Goal: Task Accomplishment & Management: Manage account settings

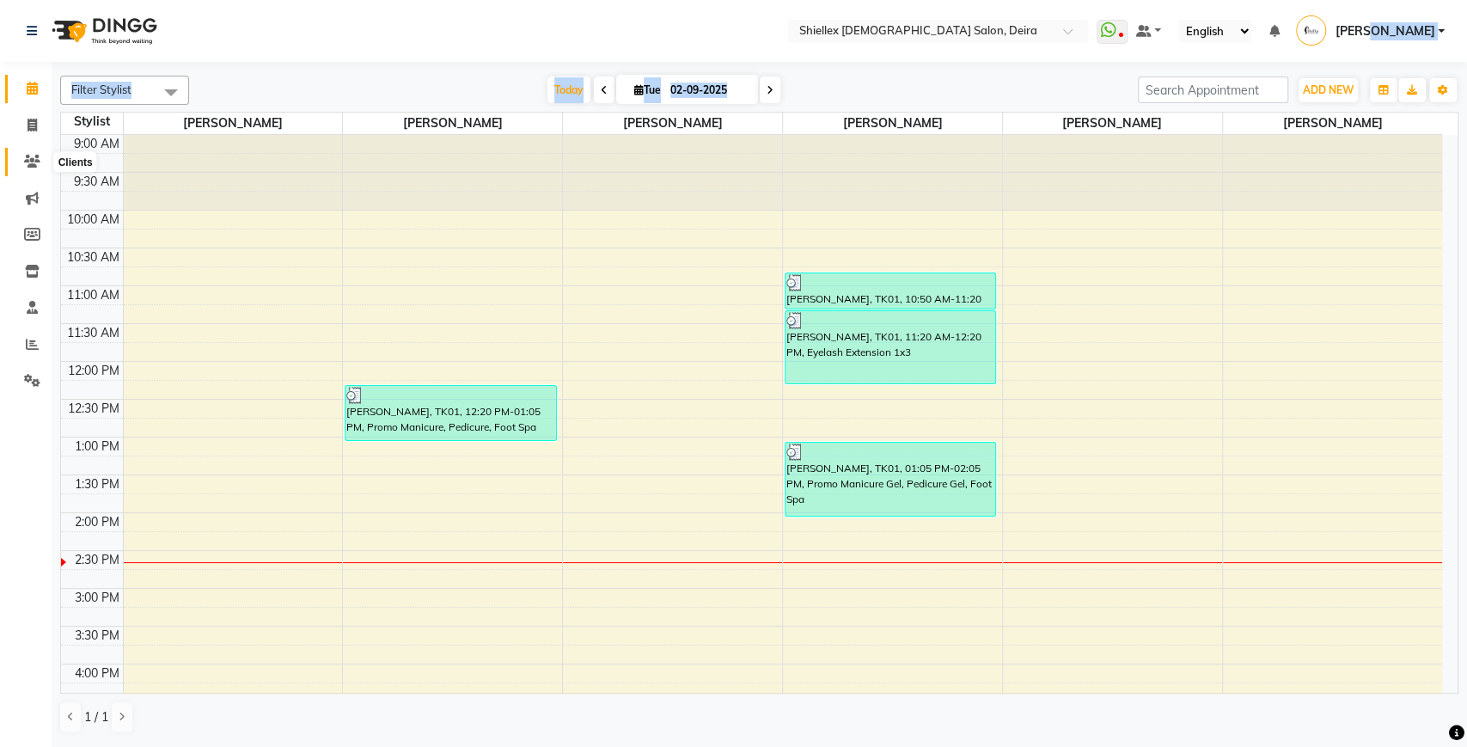
click at [34, 154] on span at bounding box center [32, 162] width 30 height 20
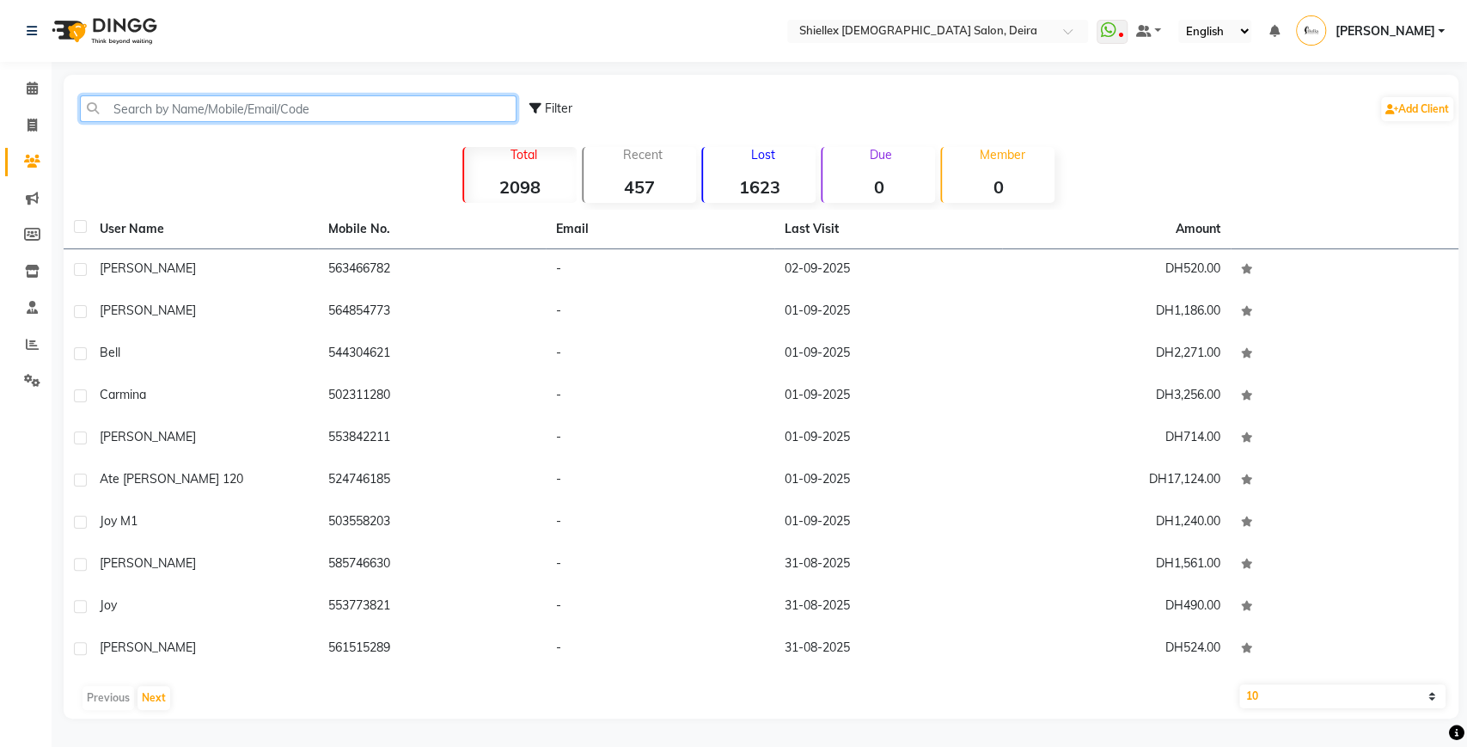
click at [169, 119] on input "text" at bounding box center [298, 108] width 436 height 27
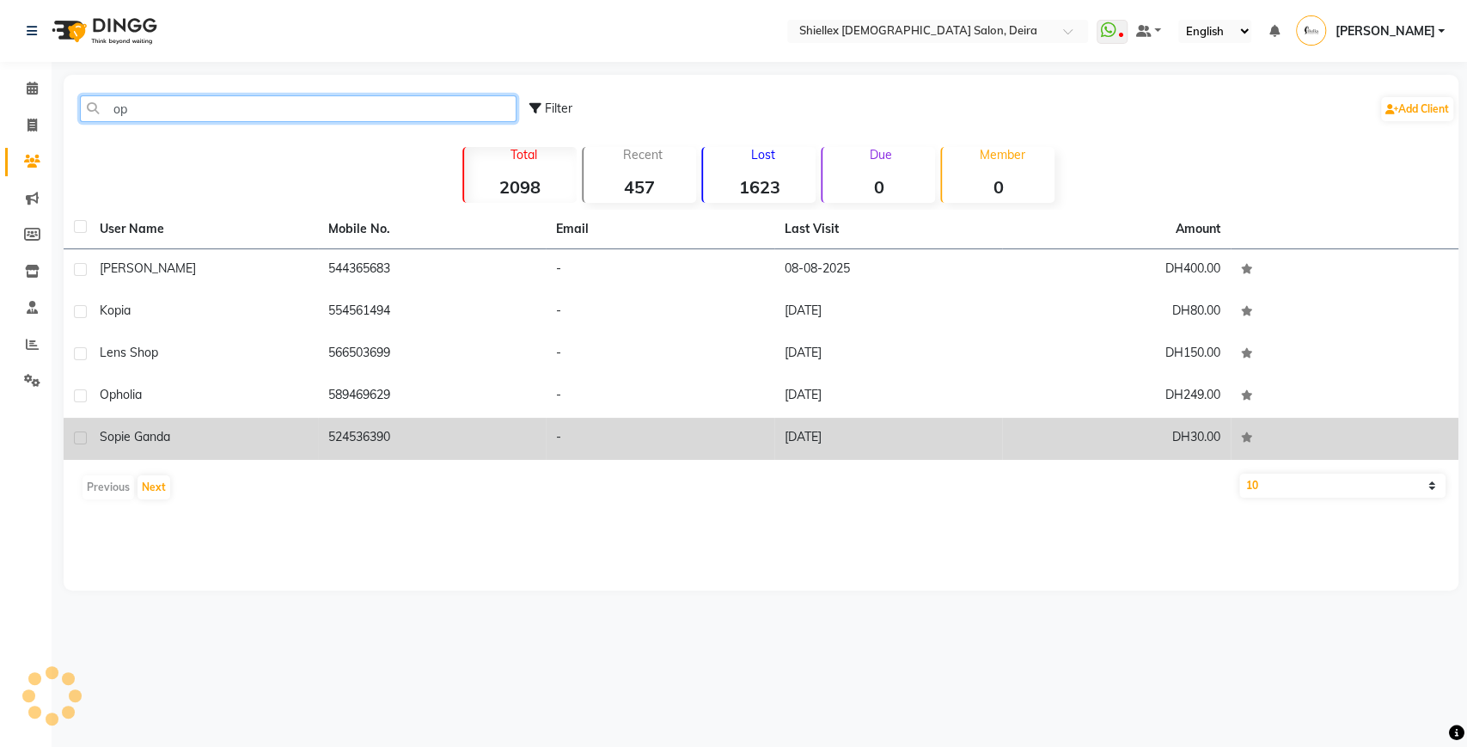
type input "op"
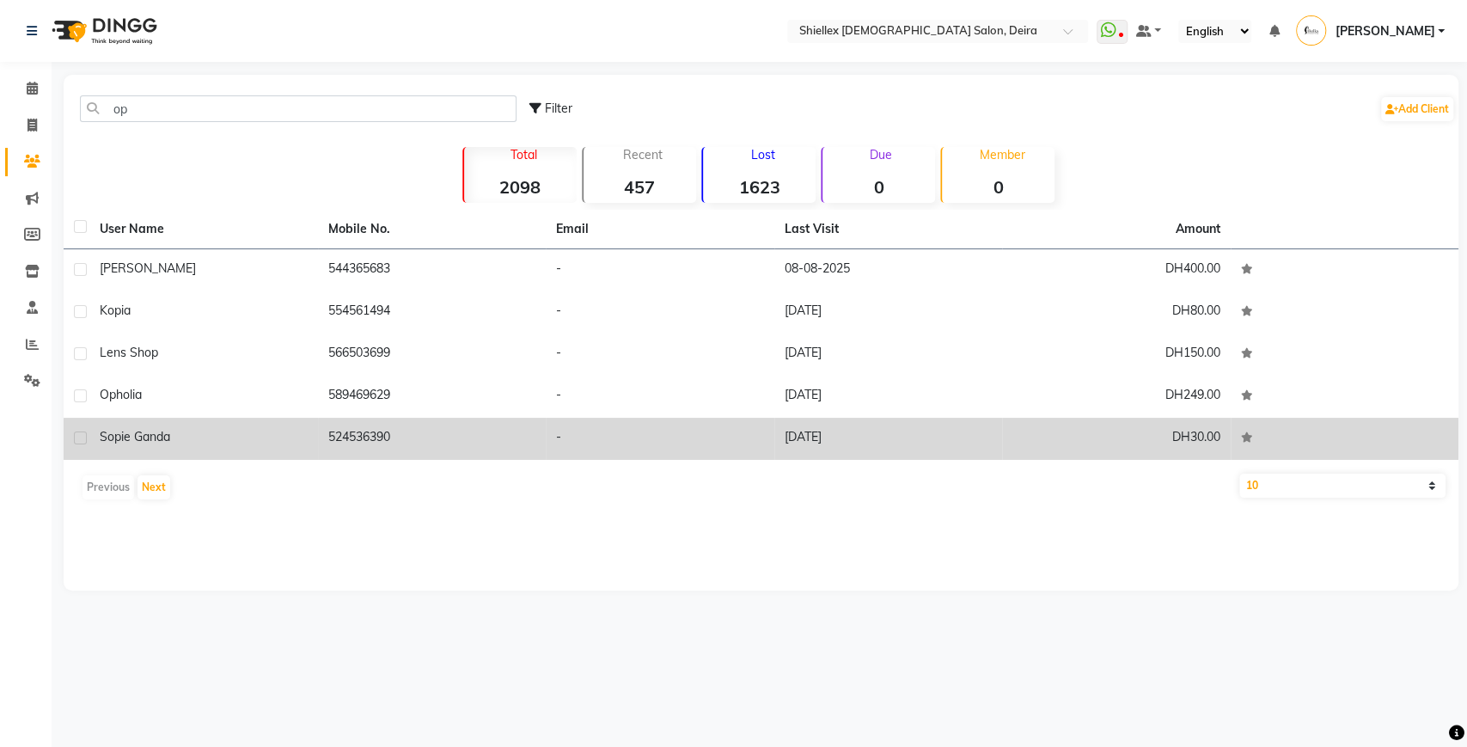
drag, startPoint x: 214, startPoint y: 442, endPoint x: 195, endPoint y: 436, distance: 19.8
click at [195, 436] on div "Sopie Ganda" at bounding box center [204, 437] width 208 height 18
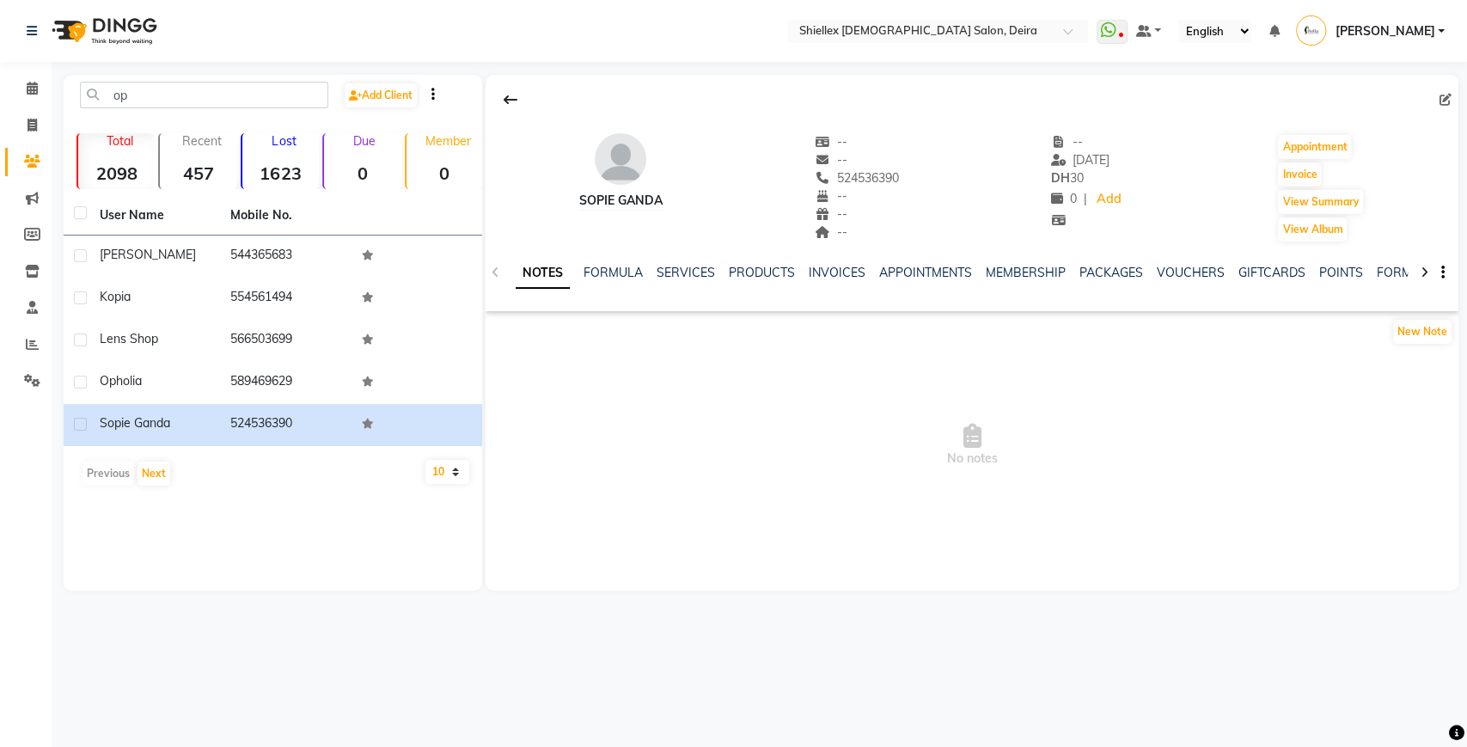
click at [1438, 274] on button "button" at bounding box center [1439, 273] width 10 height 18
click at [1443, 100] on icon at bounding box center [1445, 100] width 12 height 12
select select "32688"
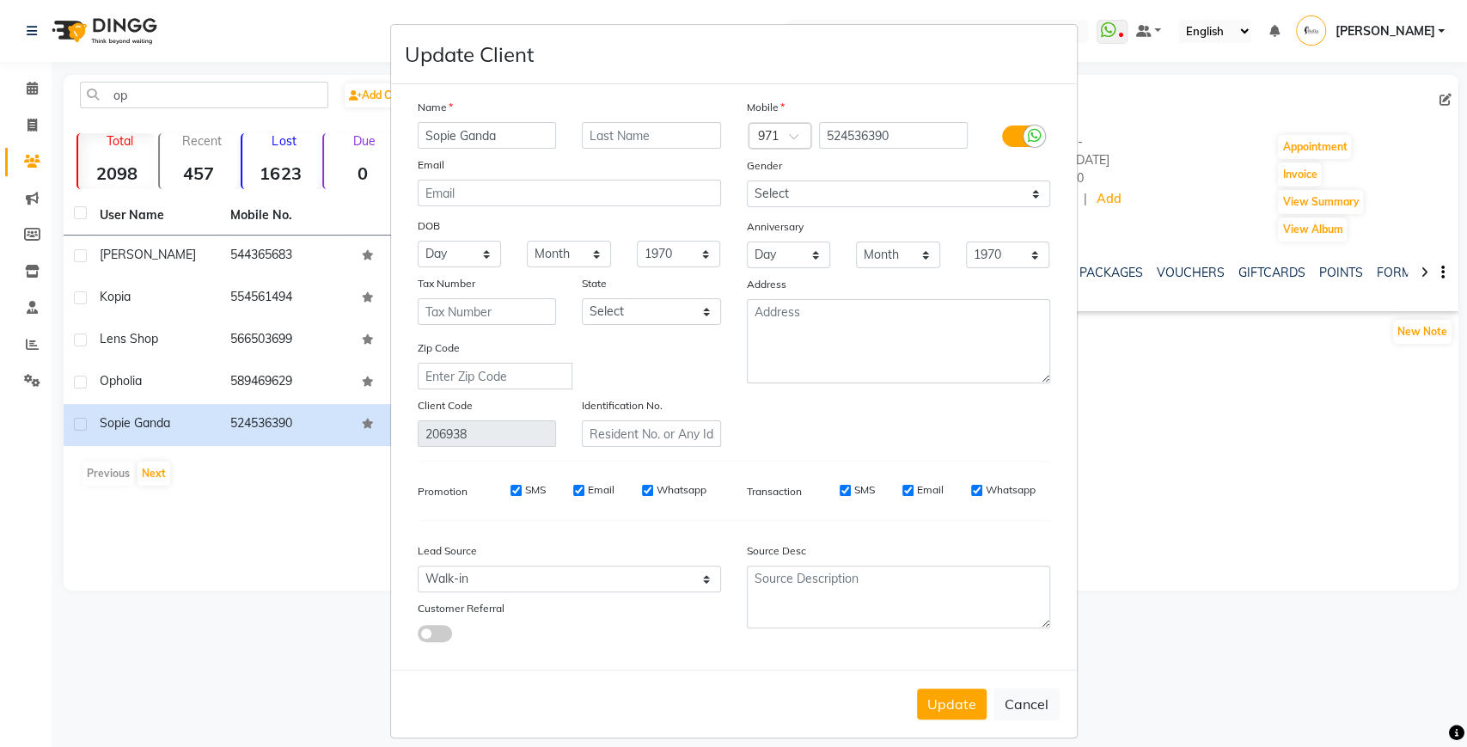
click at [1016, 128] on label at bounding box center [1021, 135] width 39 height 21
click at [0, 0] on input "checkbox" at bounding box center [0, 0] width 0 height 0
click at [948, 692] on button "Update" at bounding box center [952, 703] width 70 height 31
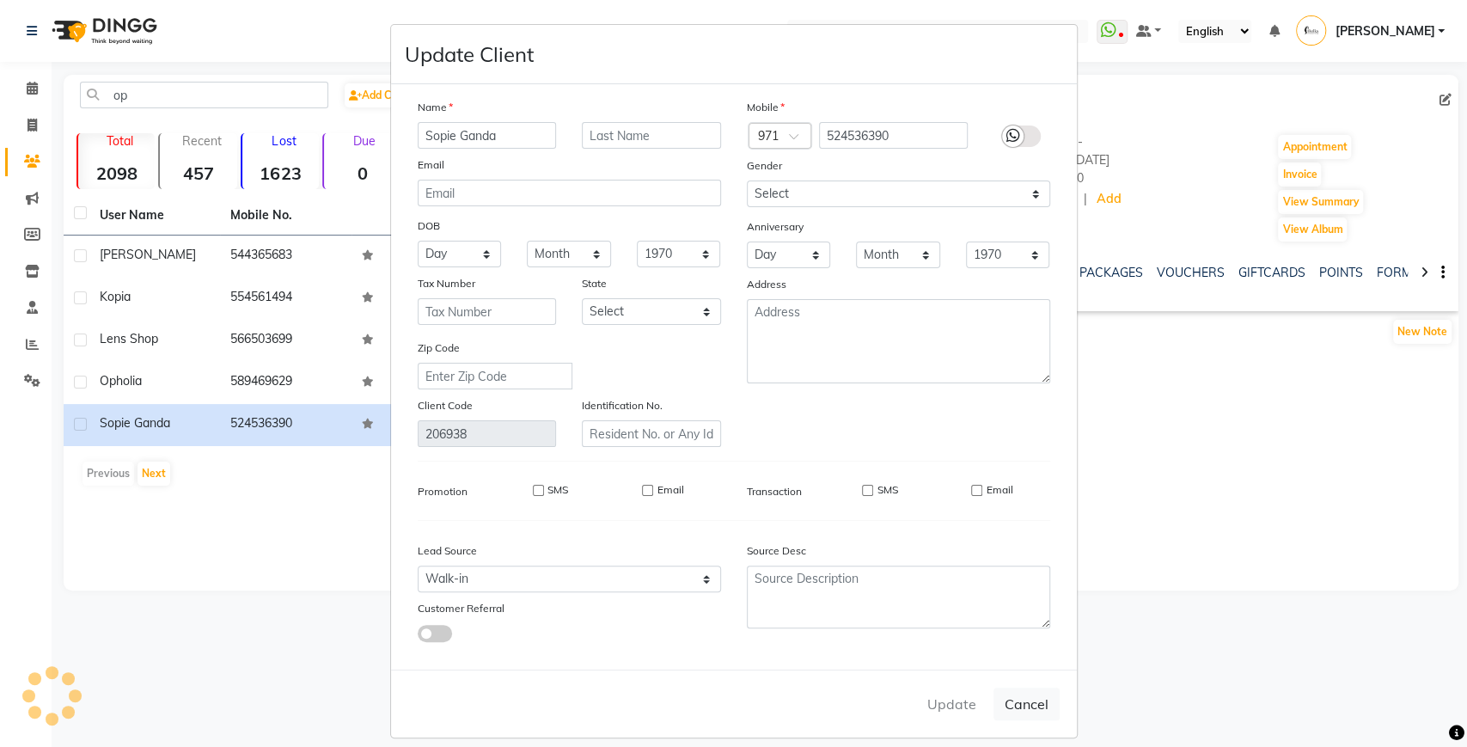
select select
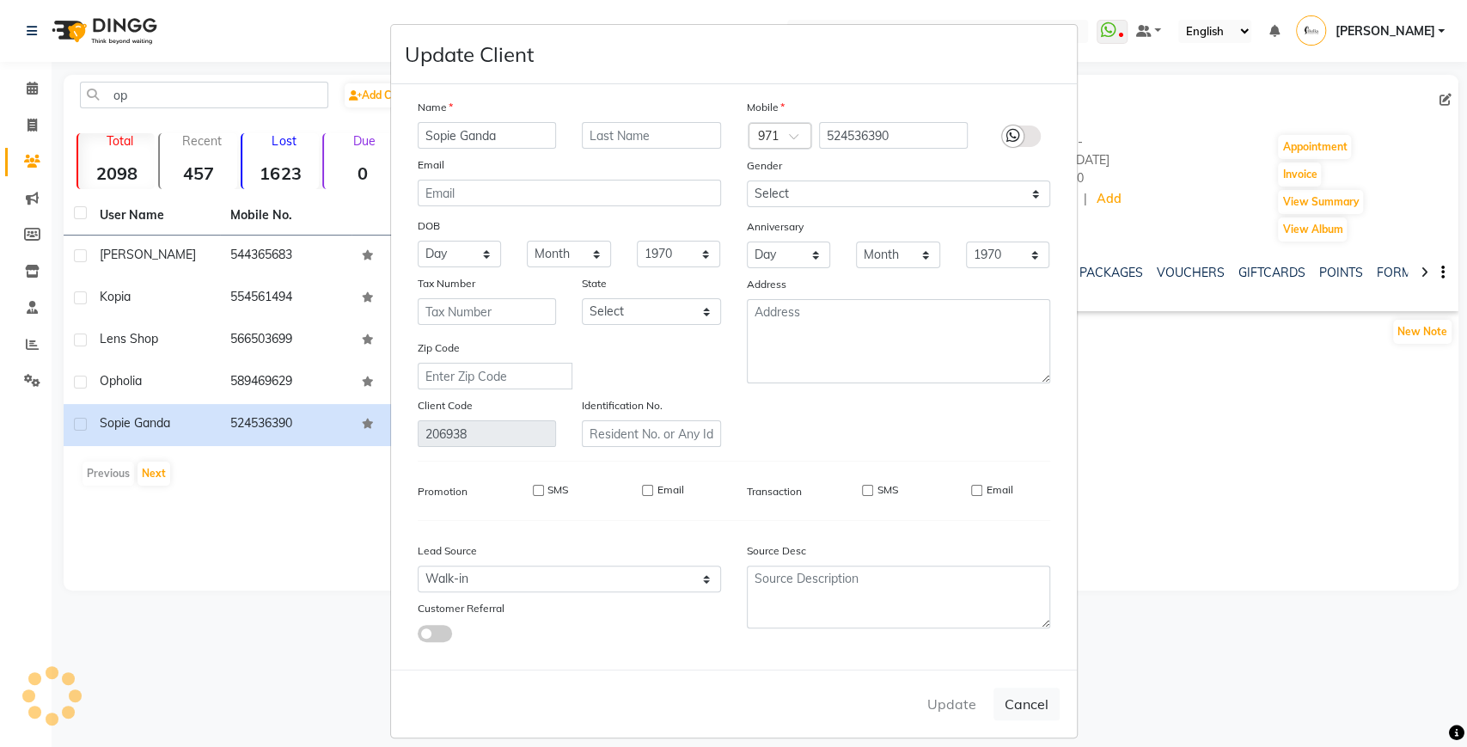
select select
checkbox input "false"
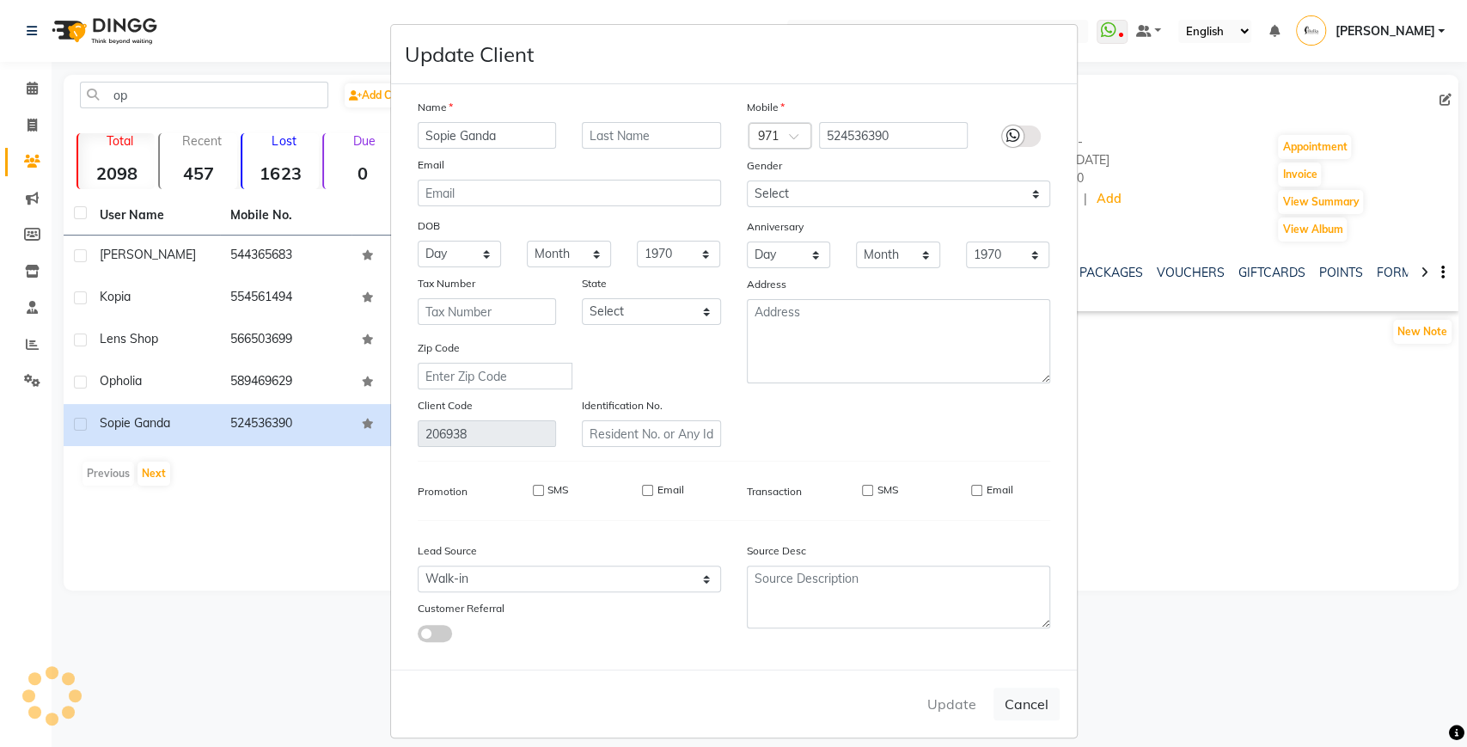
checkbox input "false"
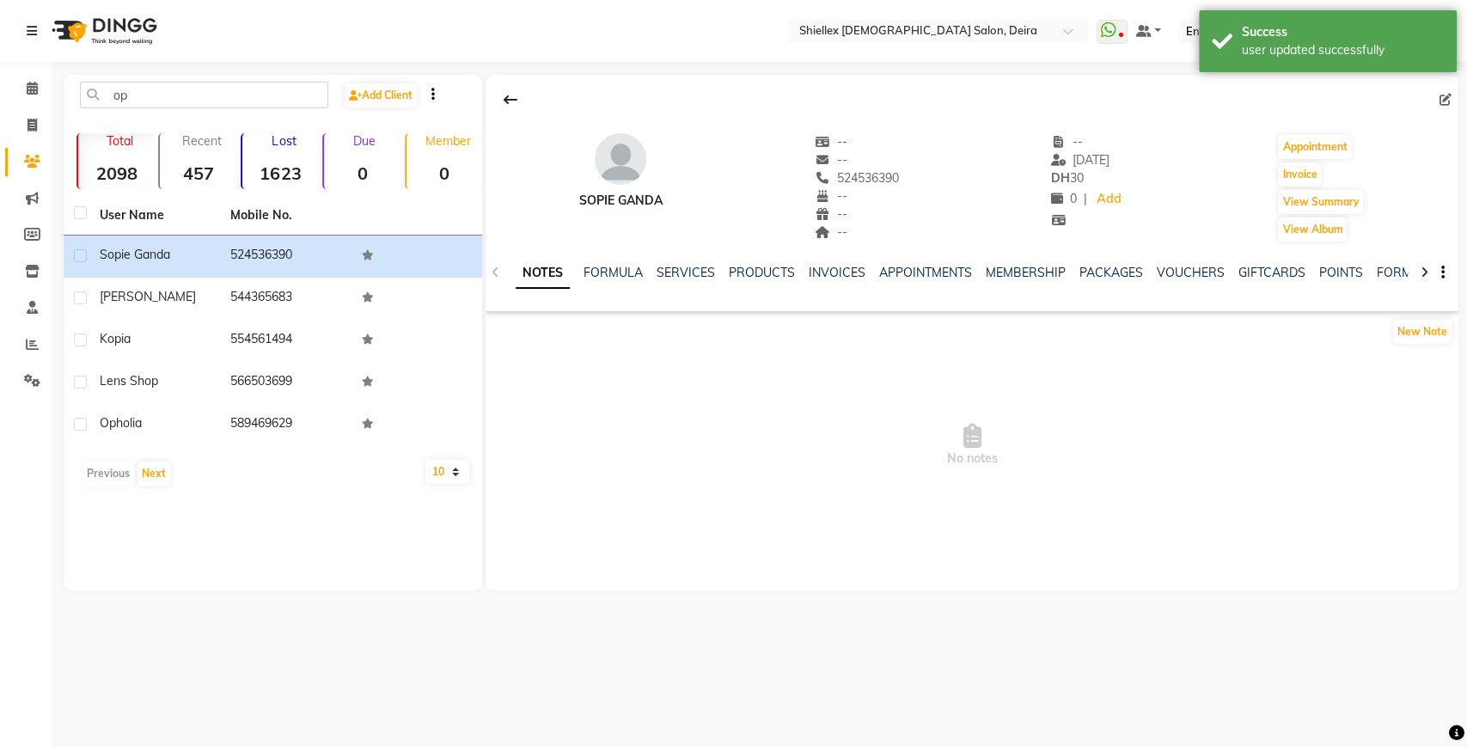
click at [1421, 272] on icon at bounding box center [1424, 272] width 8 height 12
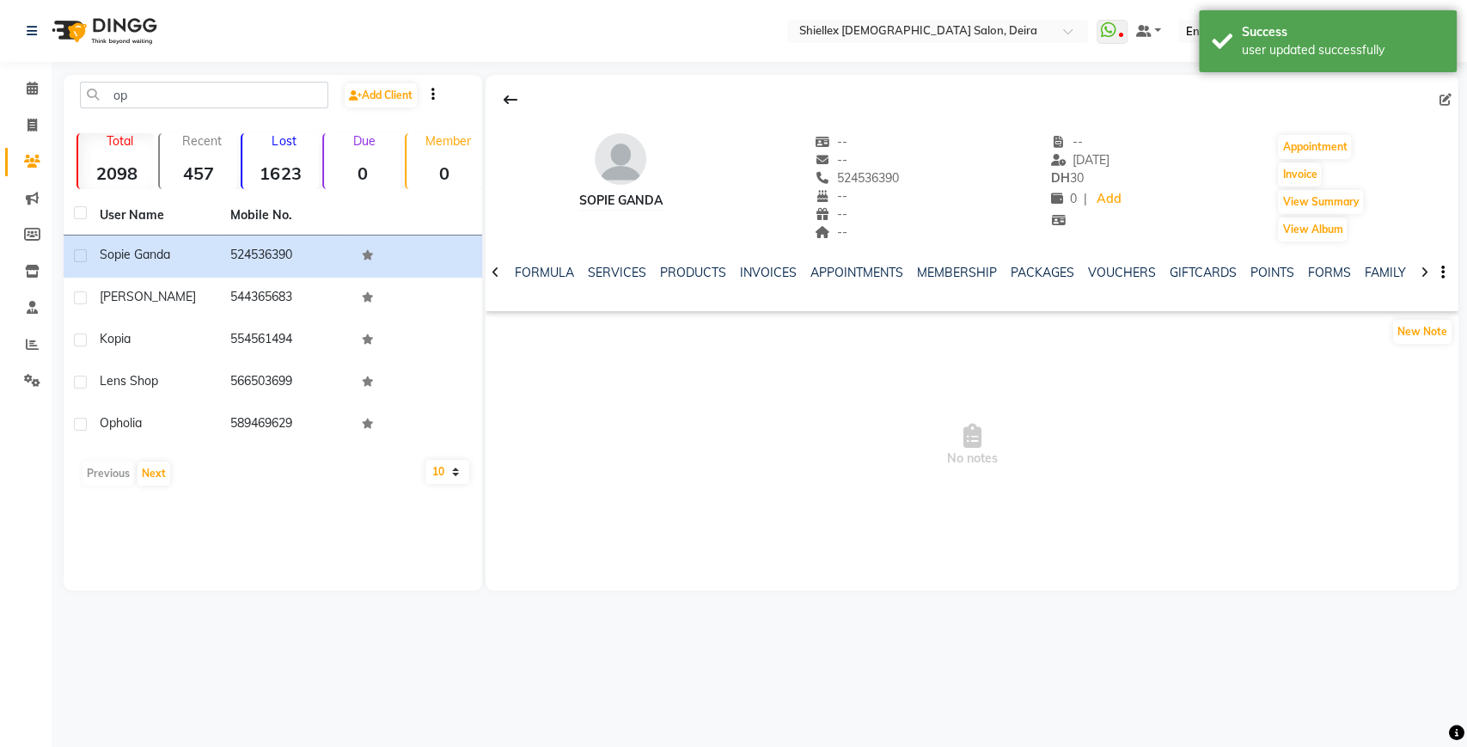
click at [1421, 272] on icon at bounding box center [1424, 272] width 8 height 12
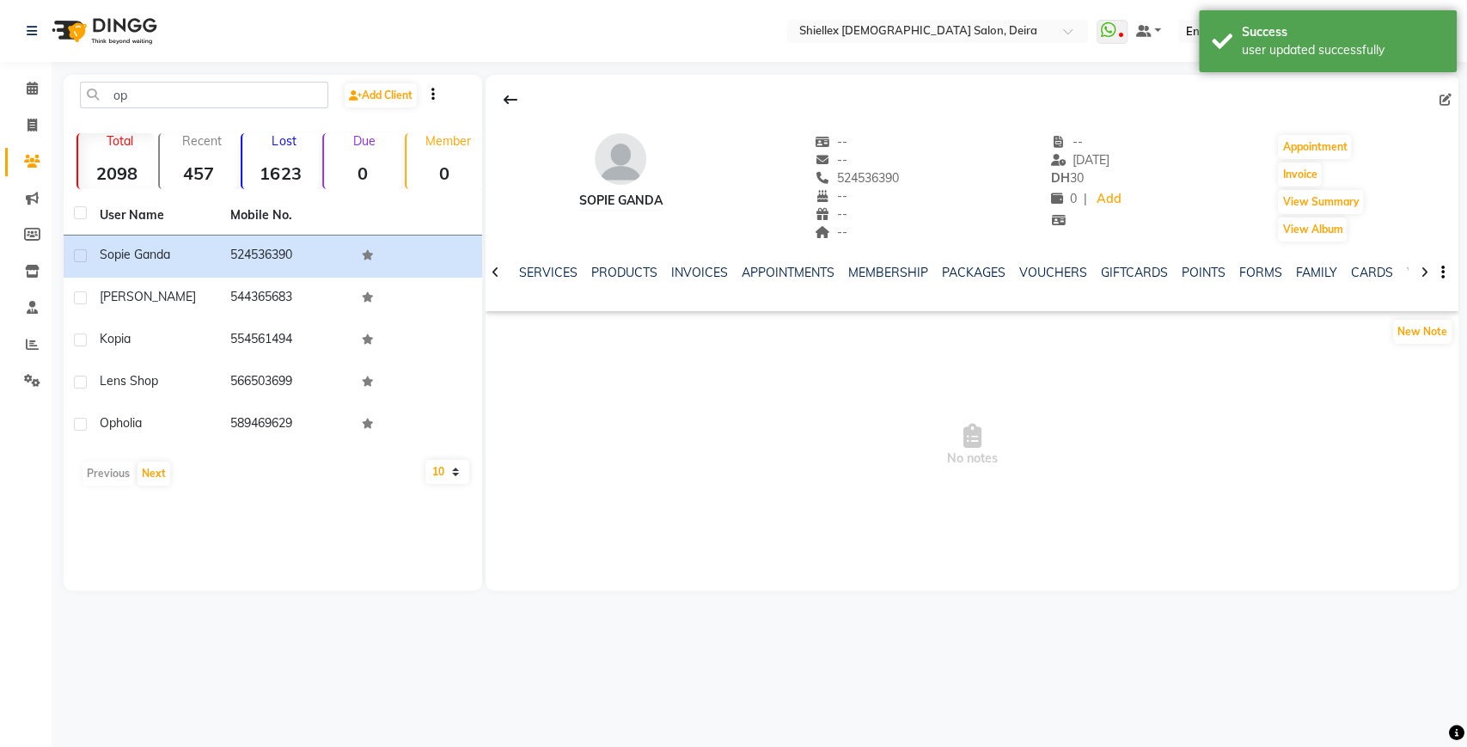
click at [1421, 272] on icon at bounding box center [1424, 272] width 8 height 12
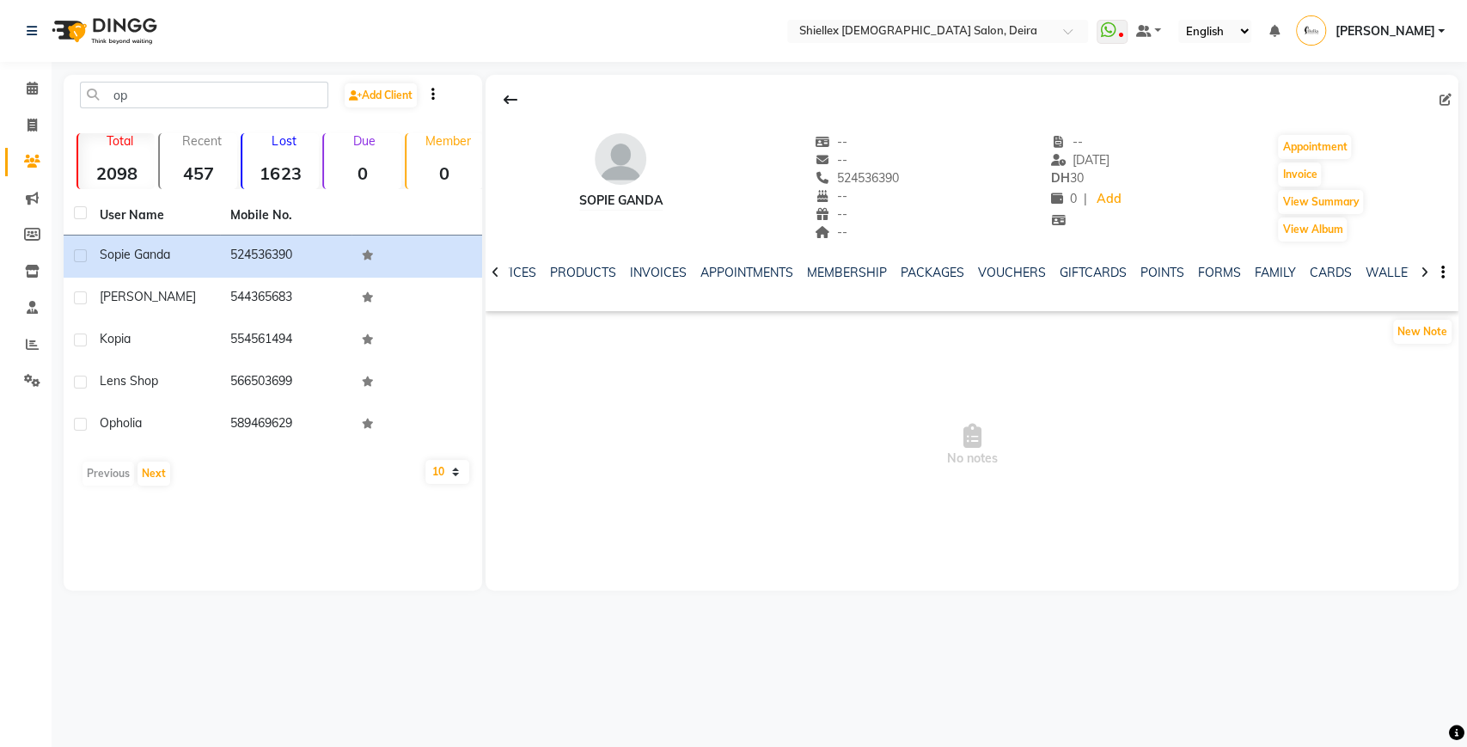
click at [1421, 272] on icon at bounding box center [1424, 272] width 8 height 12
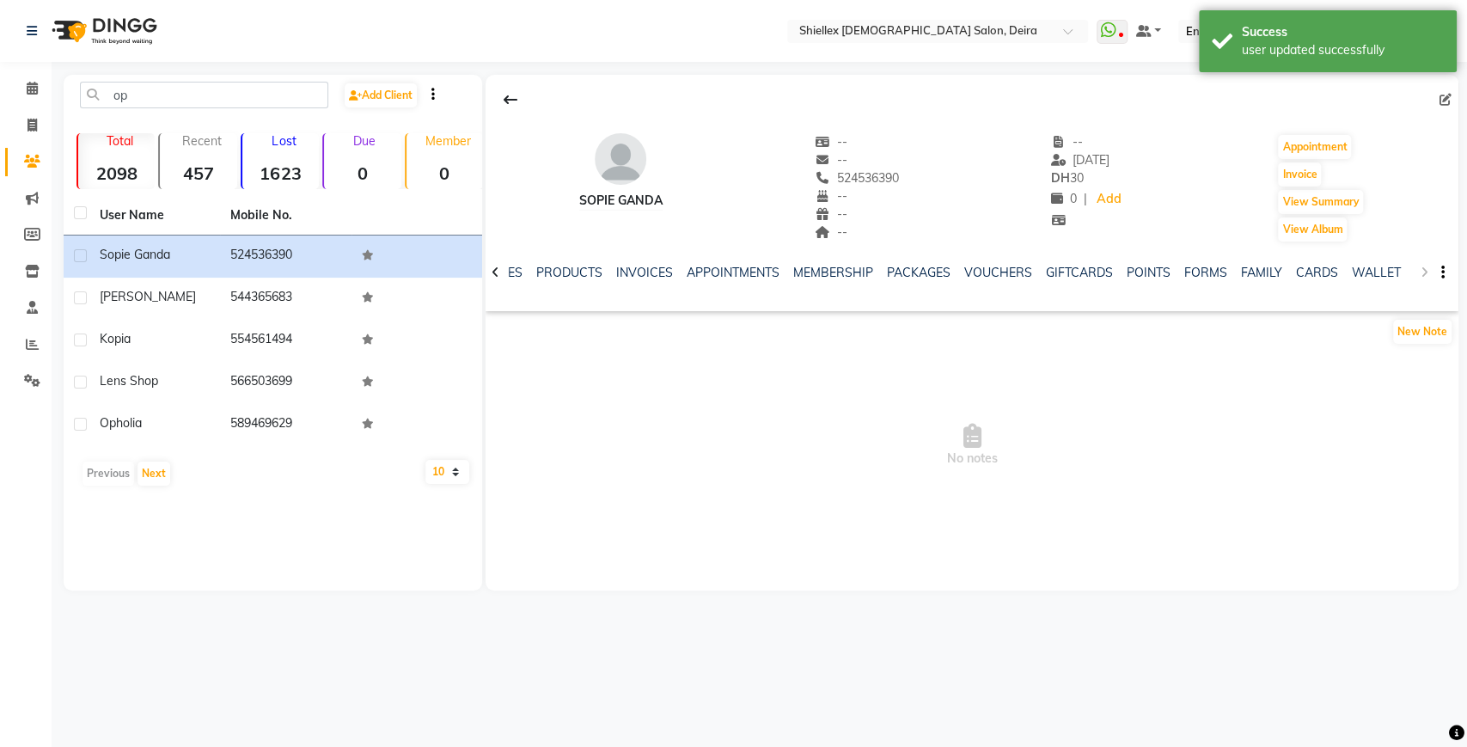
click at [1421, 272] on div "NOTES FORMULA SERVICES PRODUCTS INVOICES APPOINTMENTS MEMBERSHIP PACKAGES VOUCH…" at bounding box center [971, 272] width 973 height 59
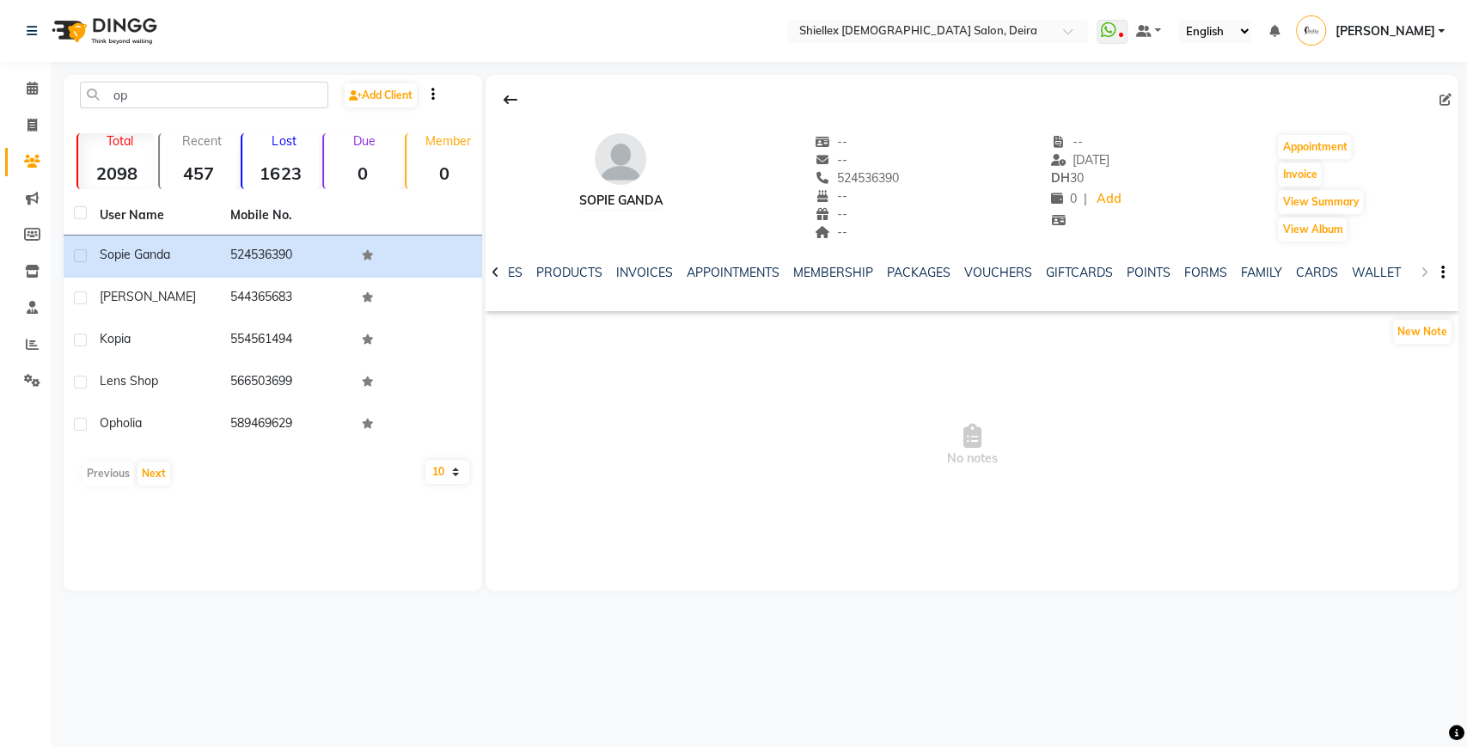
click at [1421, 272] on div "NOTES FORMULA SERVICES PRODUCTS INVOICES APPOINTMENTS MEMBERSHIP PACKAGES VOUCH…" at bounding box center [971, 272] width 973 height 59
click at [1442, 272] on icon "button" at bounding box center [1442, 272] width 3 height 1
click at [1279, 390] on span "No notes" at bounding box center [971, 445] width 973 height 172
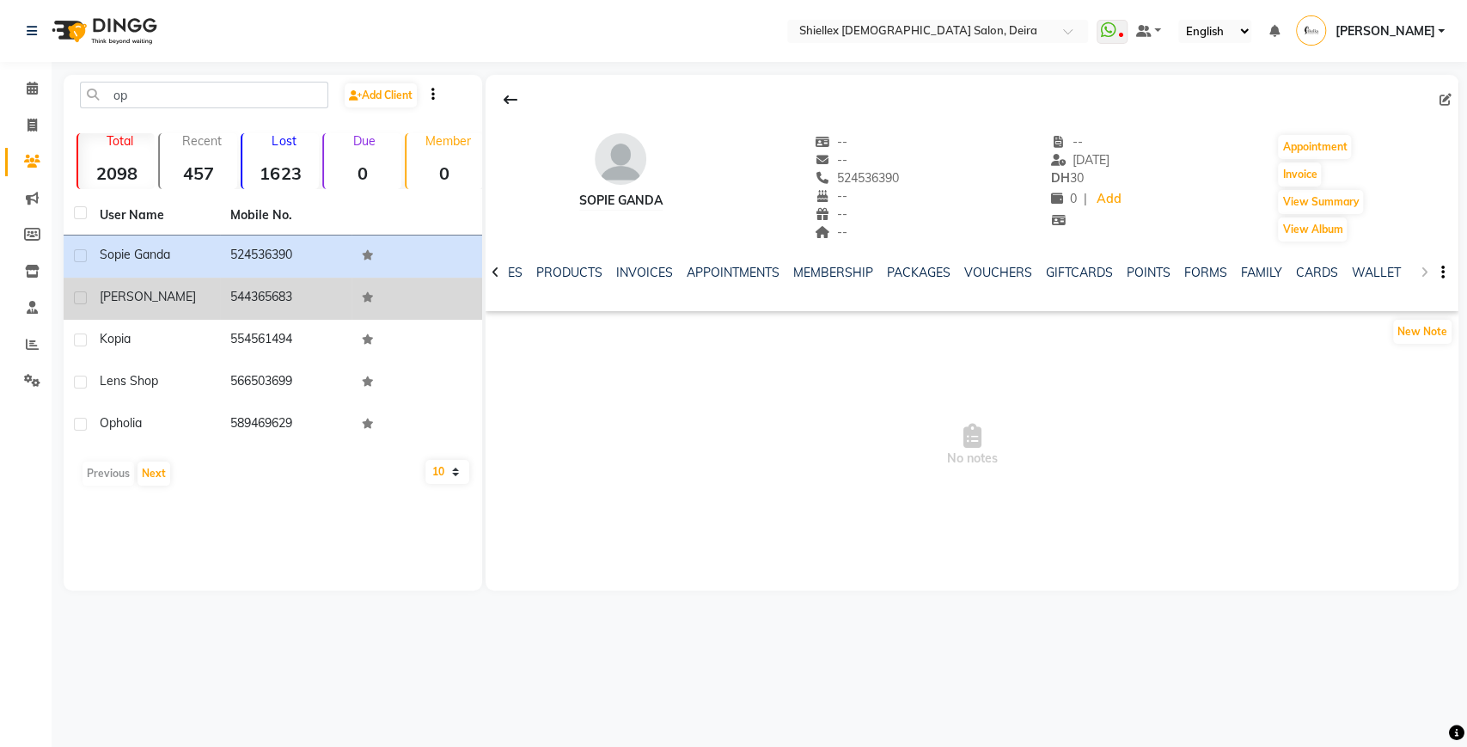
click at [349, 290] on td "544365683" at bounding box center [285, 299] width 131 height 42
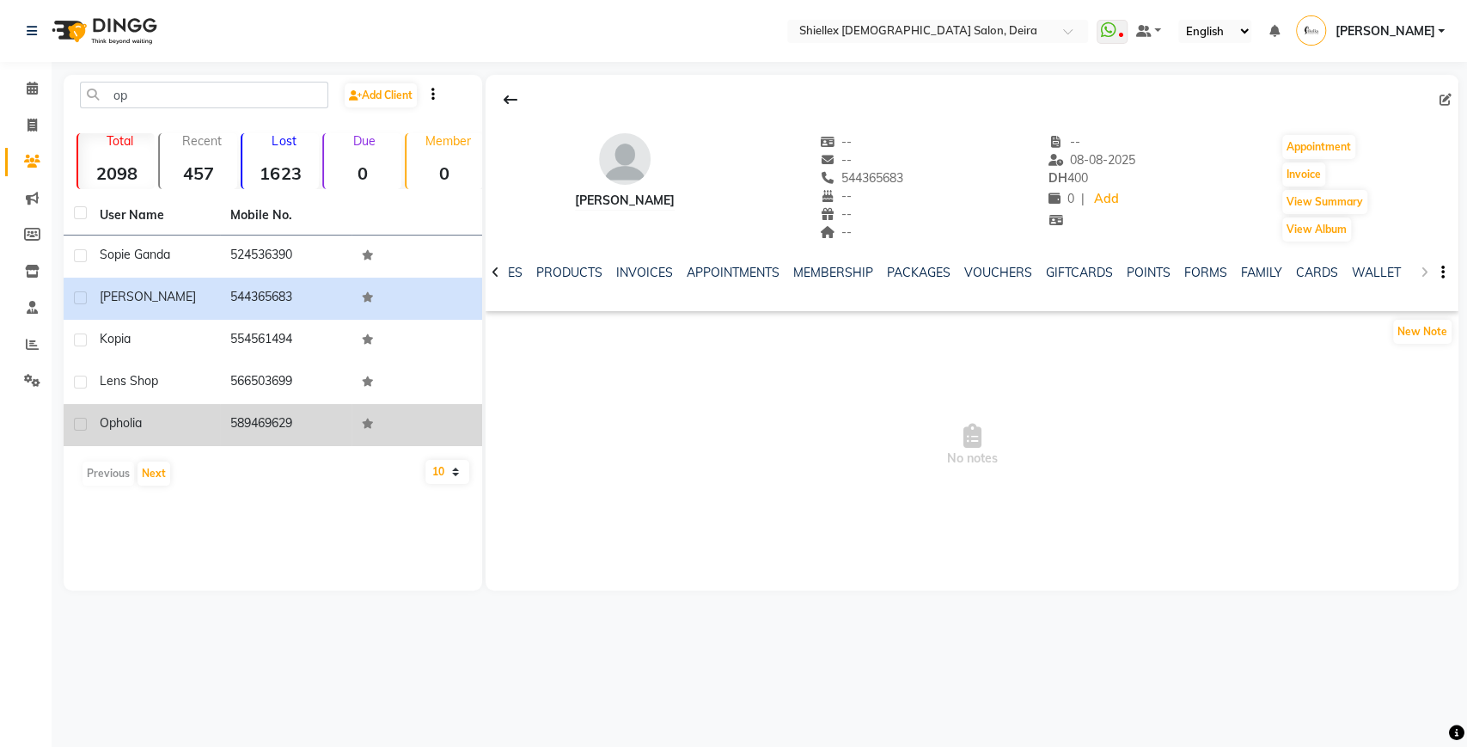
click at [204, 418] on div "opholia" at bounding box center [155, 423] width 110 height 18
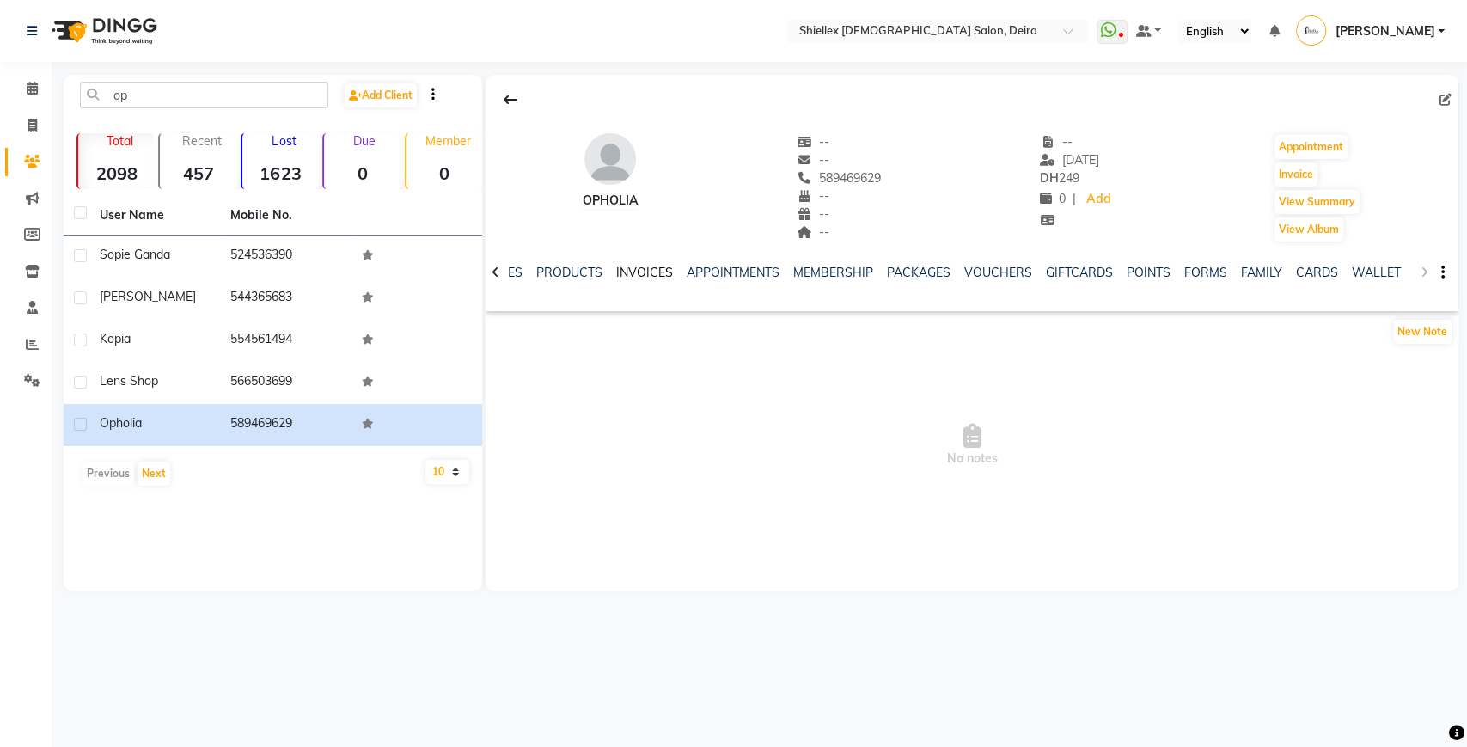
click at [646, 271] on link "INVOICES" at bounding box center [644, 272] width 57 height 15
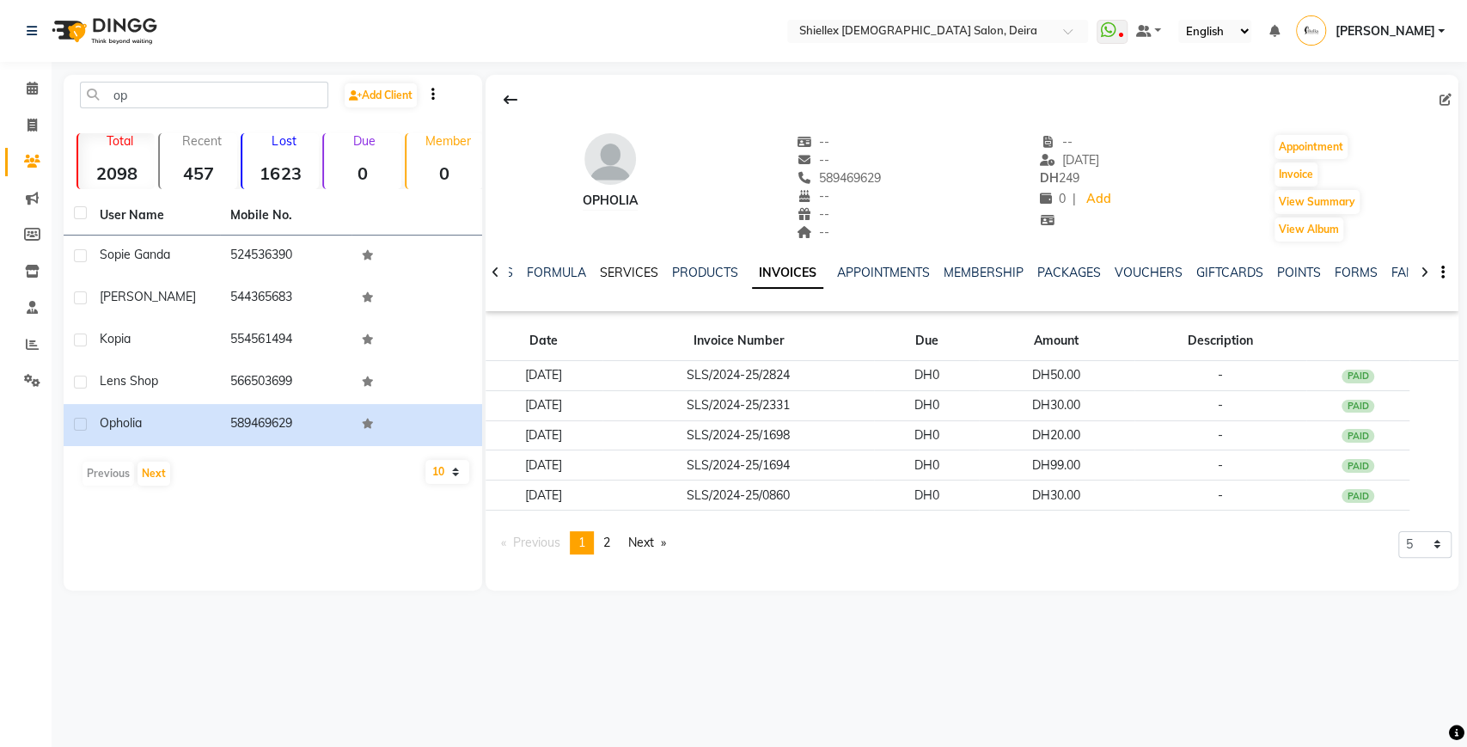
click at [632, 269] on link "SERVICES" at bounding box center [629, 272] width 58 height 15
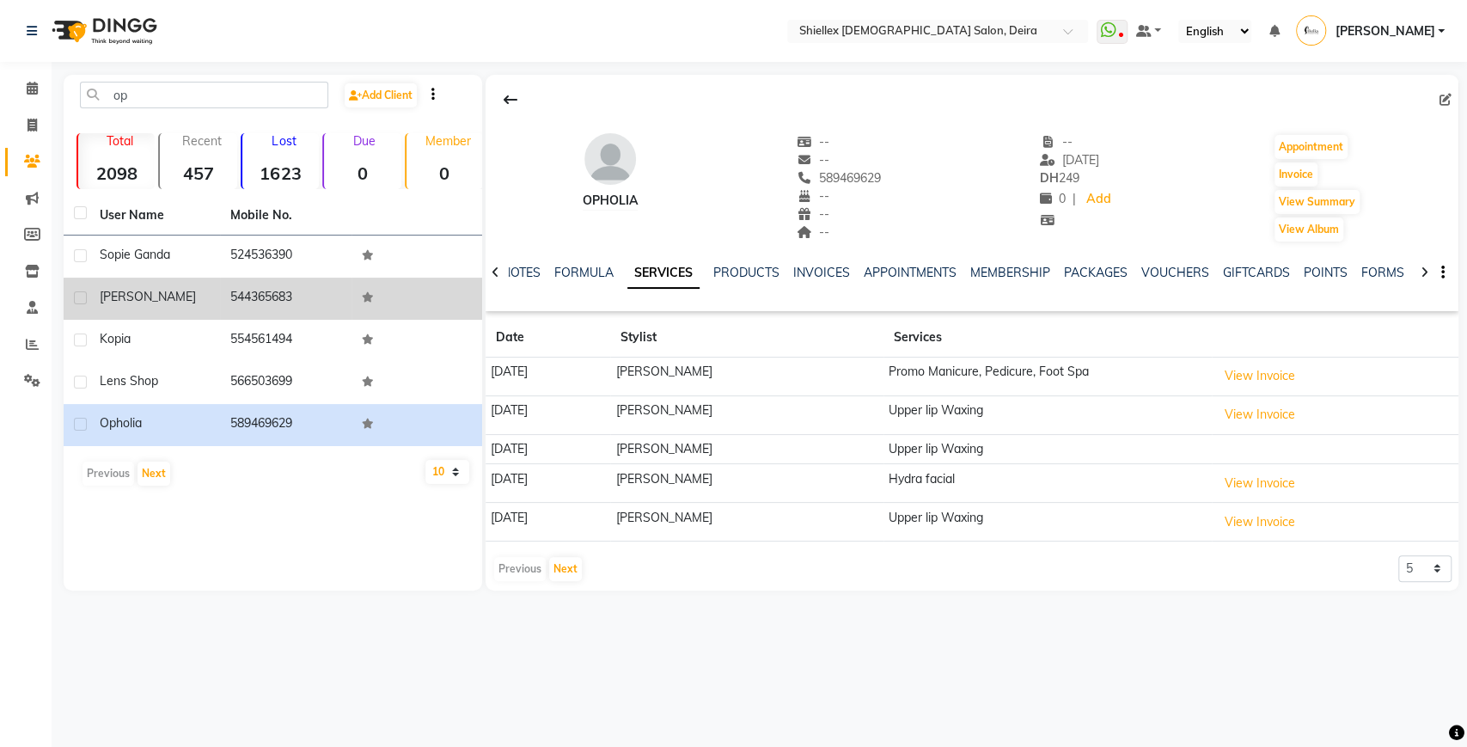
click at [264, 292] on td "544365683" at bounding box center [285, 299] width 131 height 42
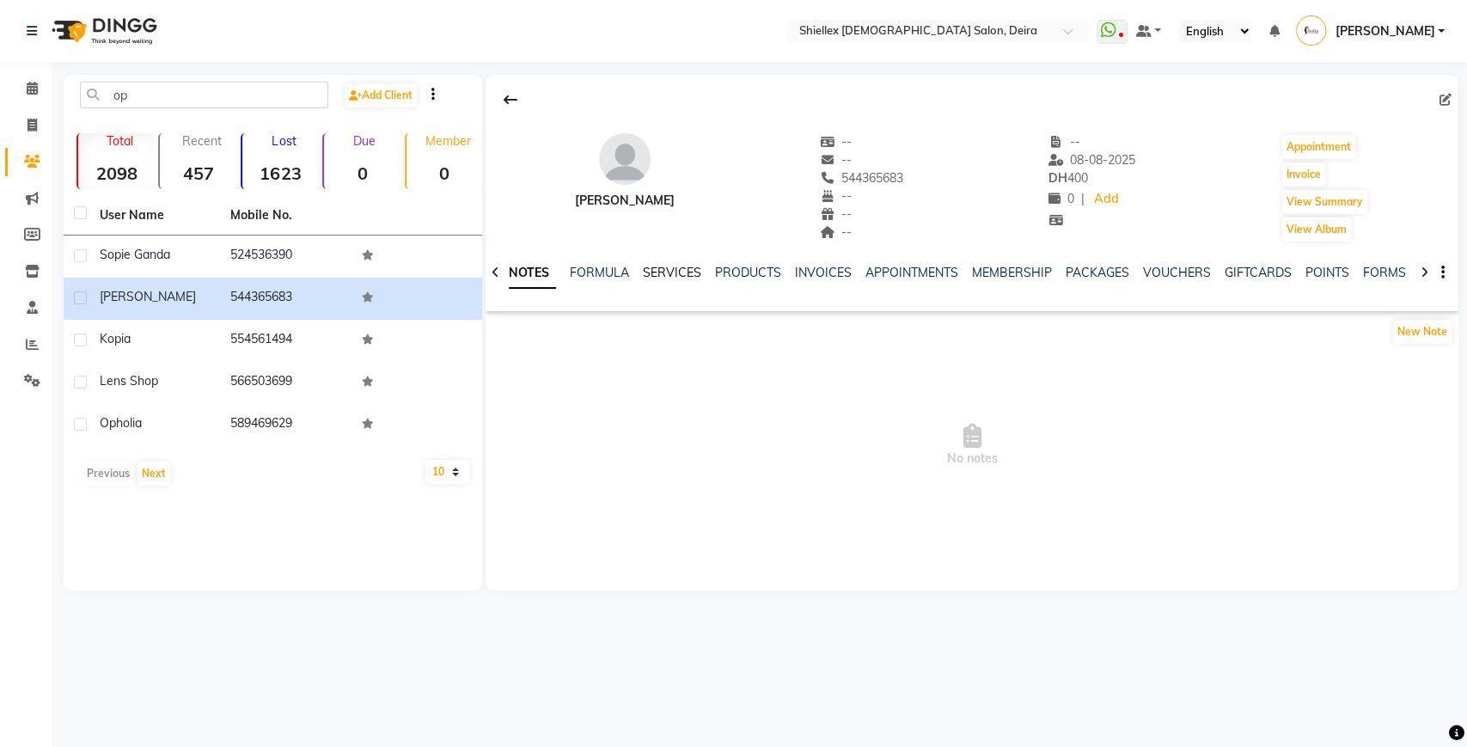
click at [662, 278] on link "SERVICES" at bounding box center [672, 272] width 58 height 15
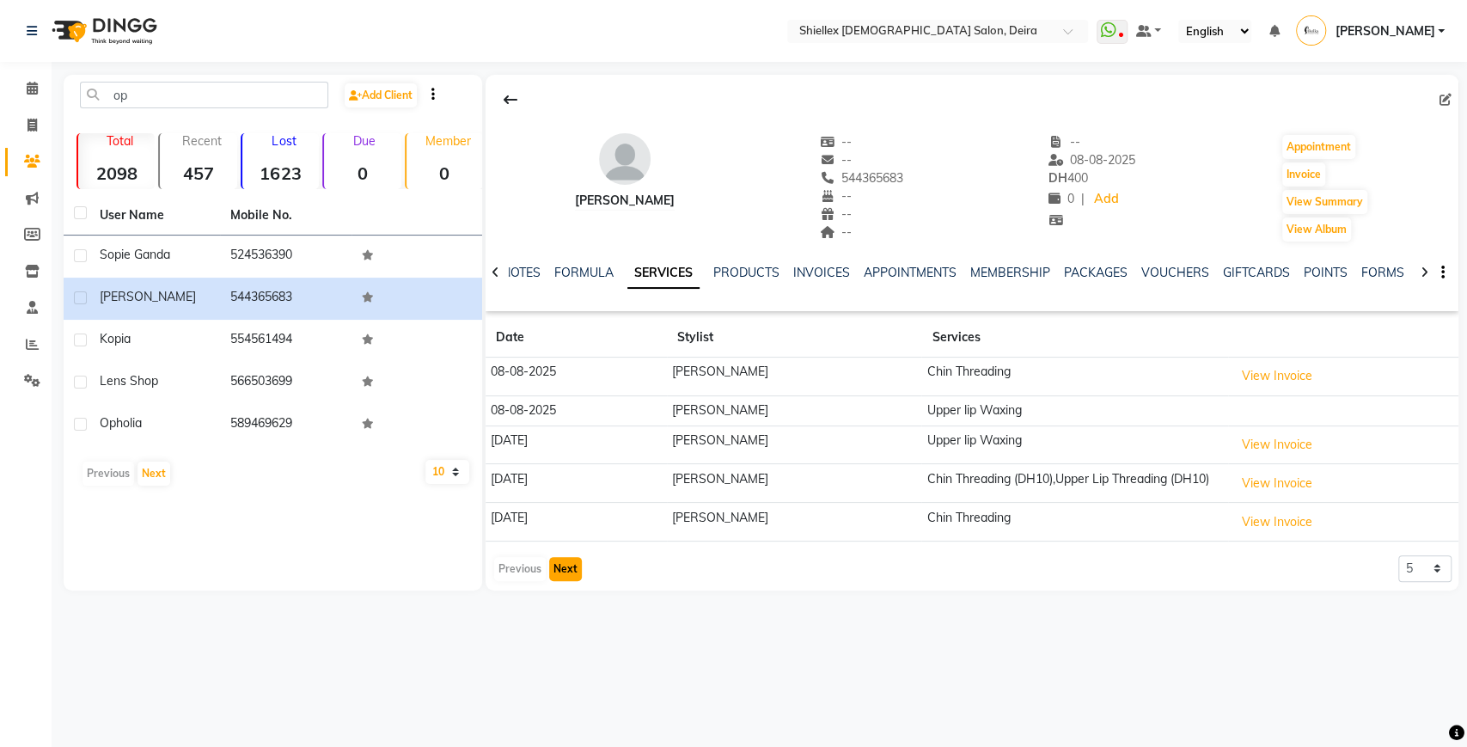
click at [565, 565] on button "Next" at bounding box center [565, 569] width 33 height 24
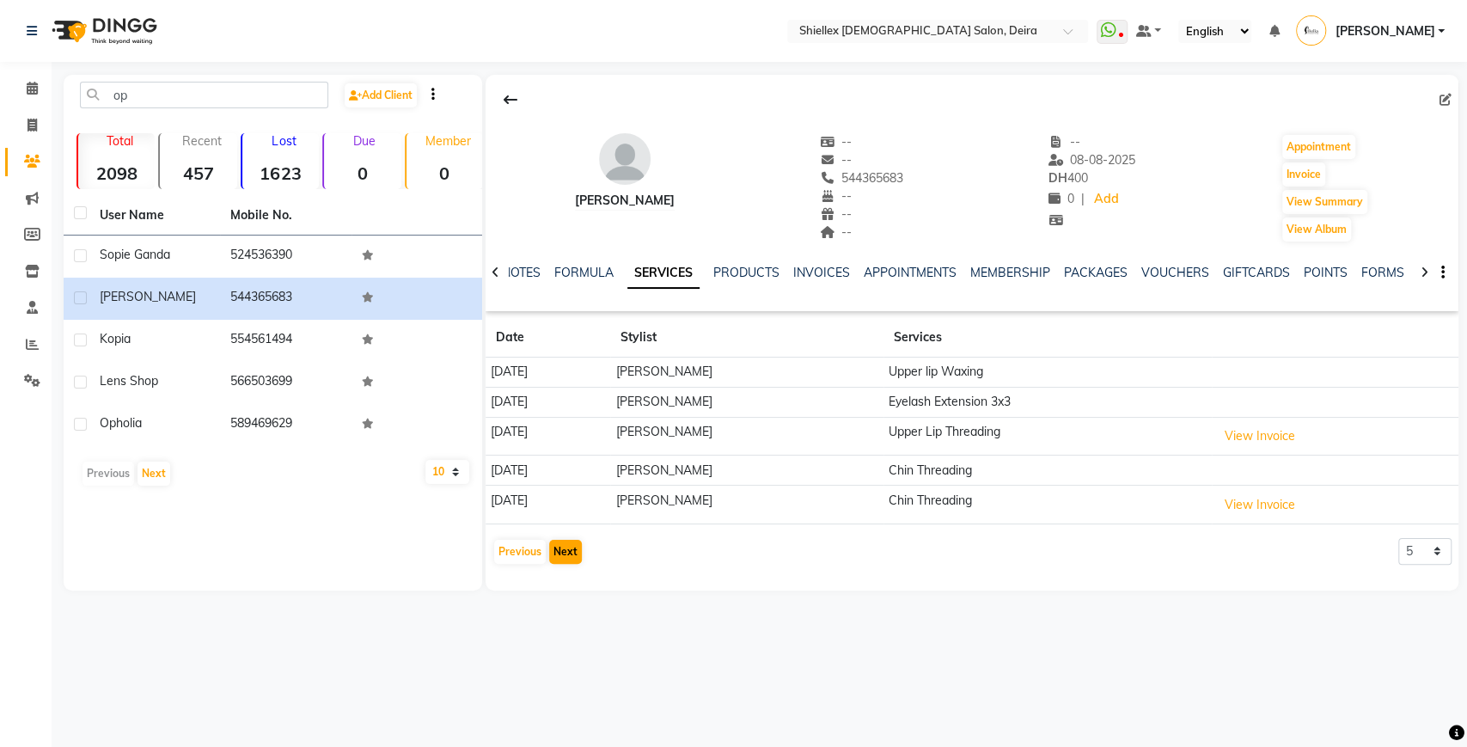
click at [565, 565] on div "[PERSON_NAME] -- -- 544365683 -- -- -- -- [DATE] DH 400 0 | Add Appointment Inv…" at bounding box center [971, 323] width 973 height 497
click at [569, 554] on button "Next" at bounding box center [565, 552] width 33 height 24
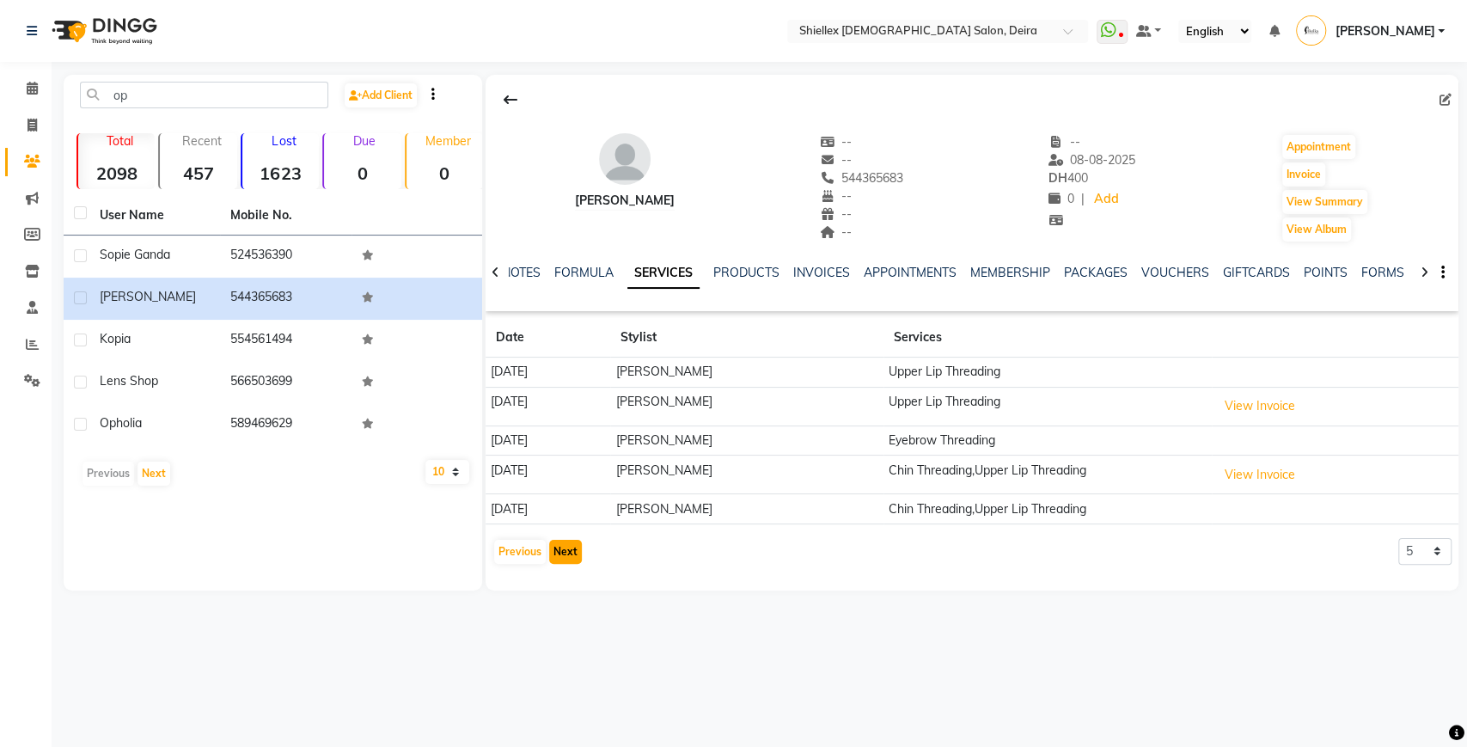
click at [569, 554] on button "Next" at bounding box center [565, 552] width 33 height 24
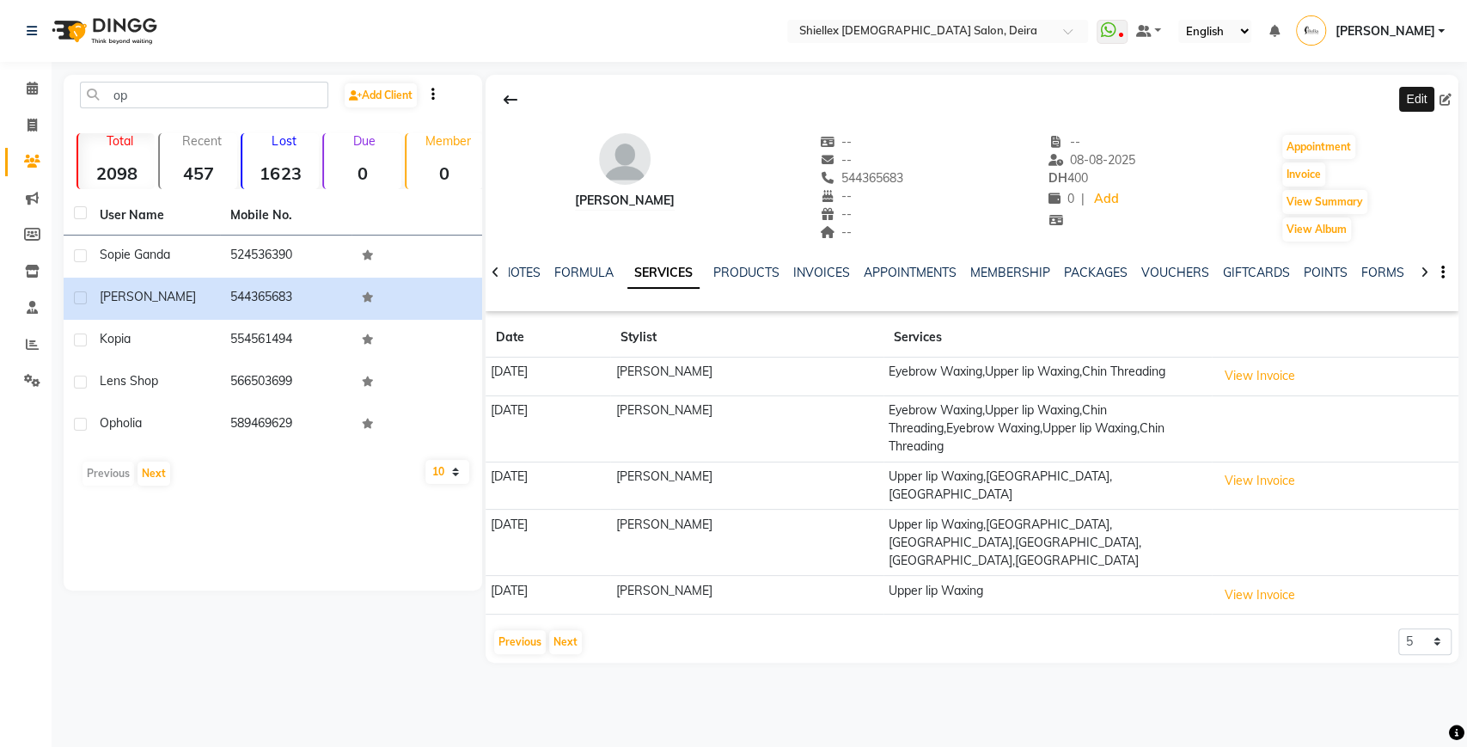
click at [1444, 103] on icon at bounding box center [1445, 100] width 12 height 12
select select "32688"
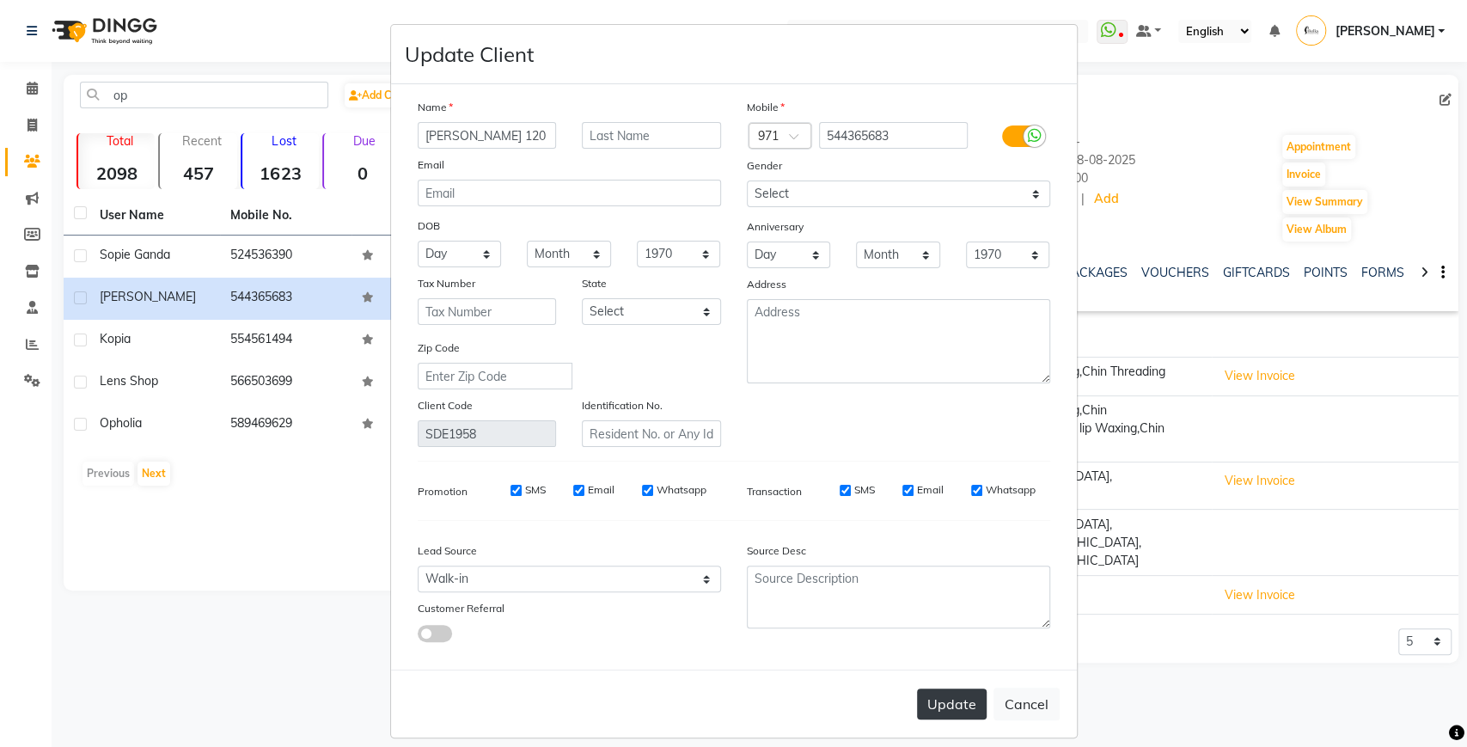
type input "[PERSON_NAME] 120"
click at [928, 698] on button "Update" at bounding box center [952, 703] width 70 height 31
select select
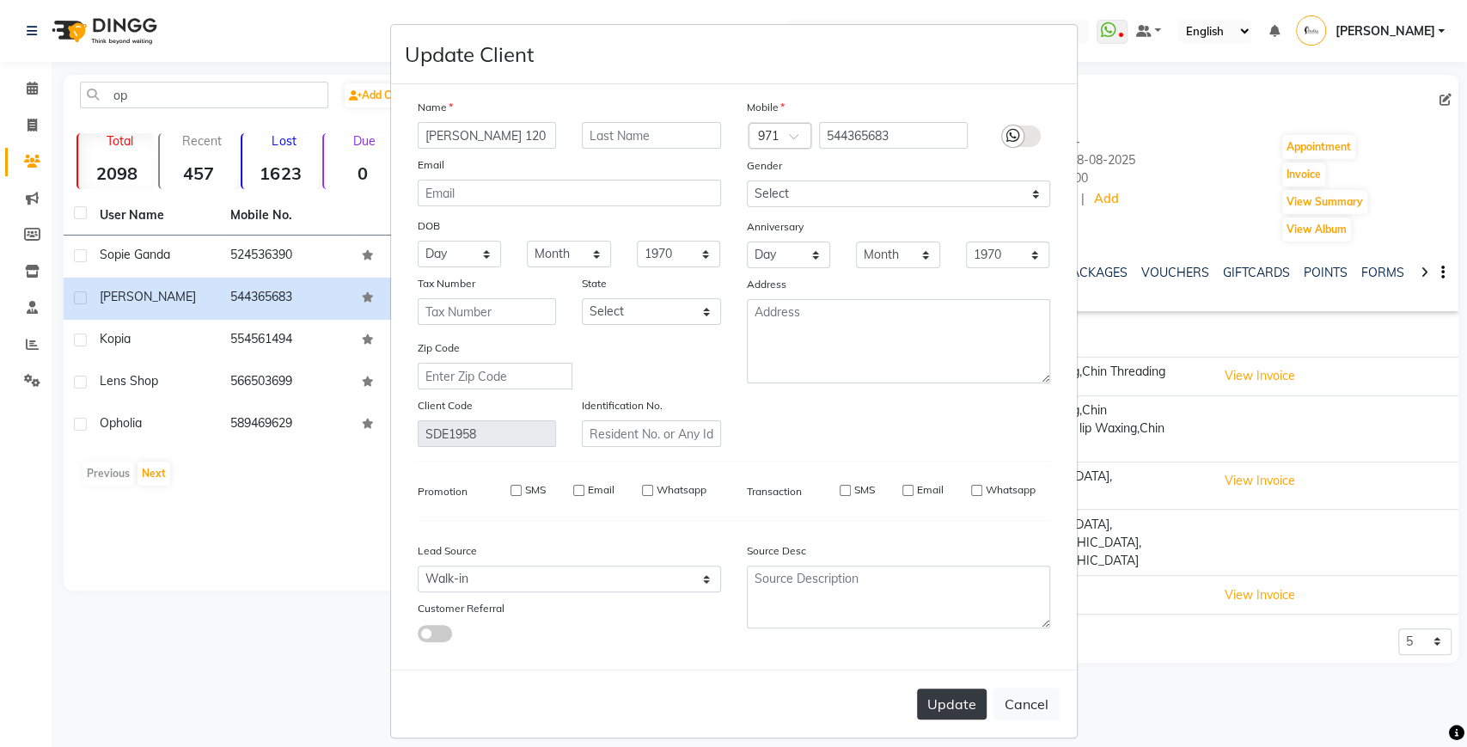
select select
checkbox input "false"
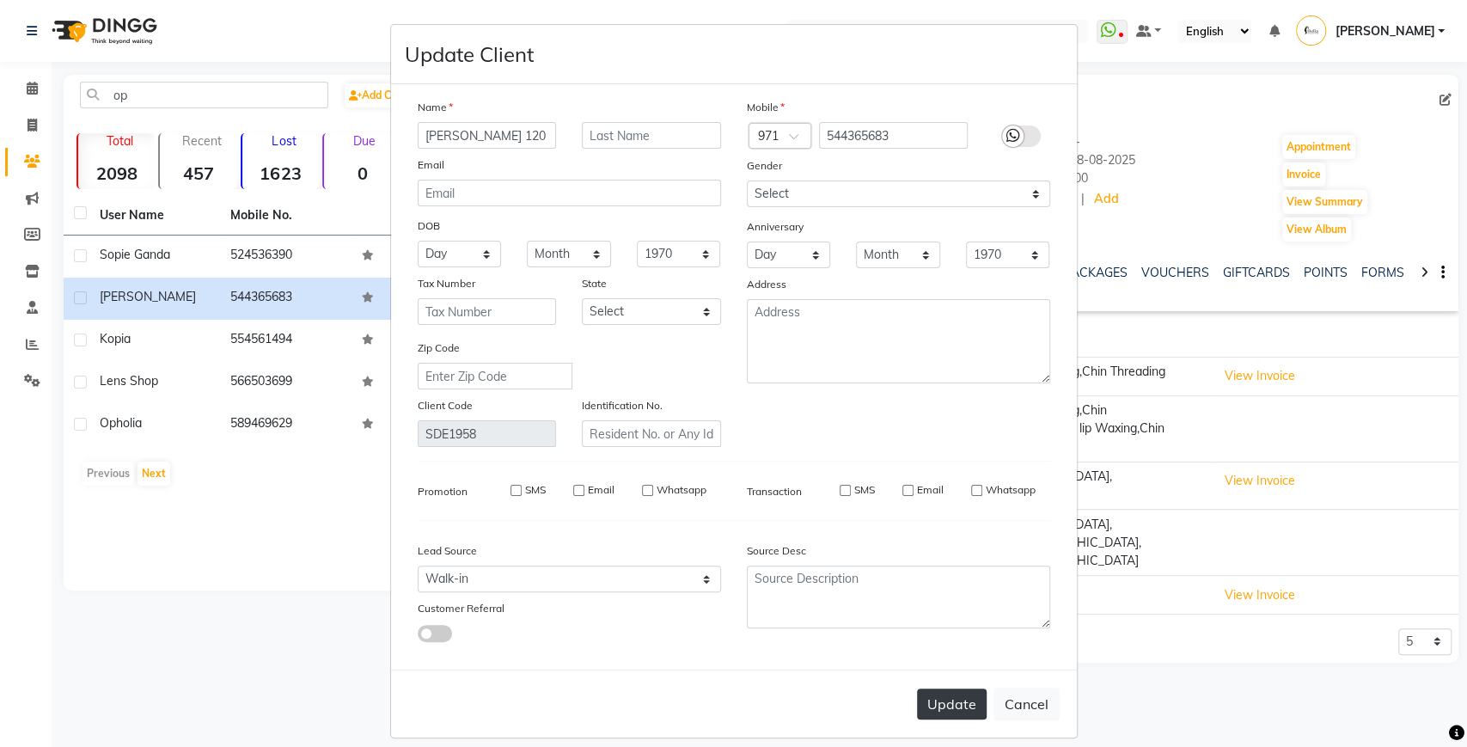
checkbox input "false"
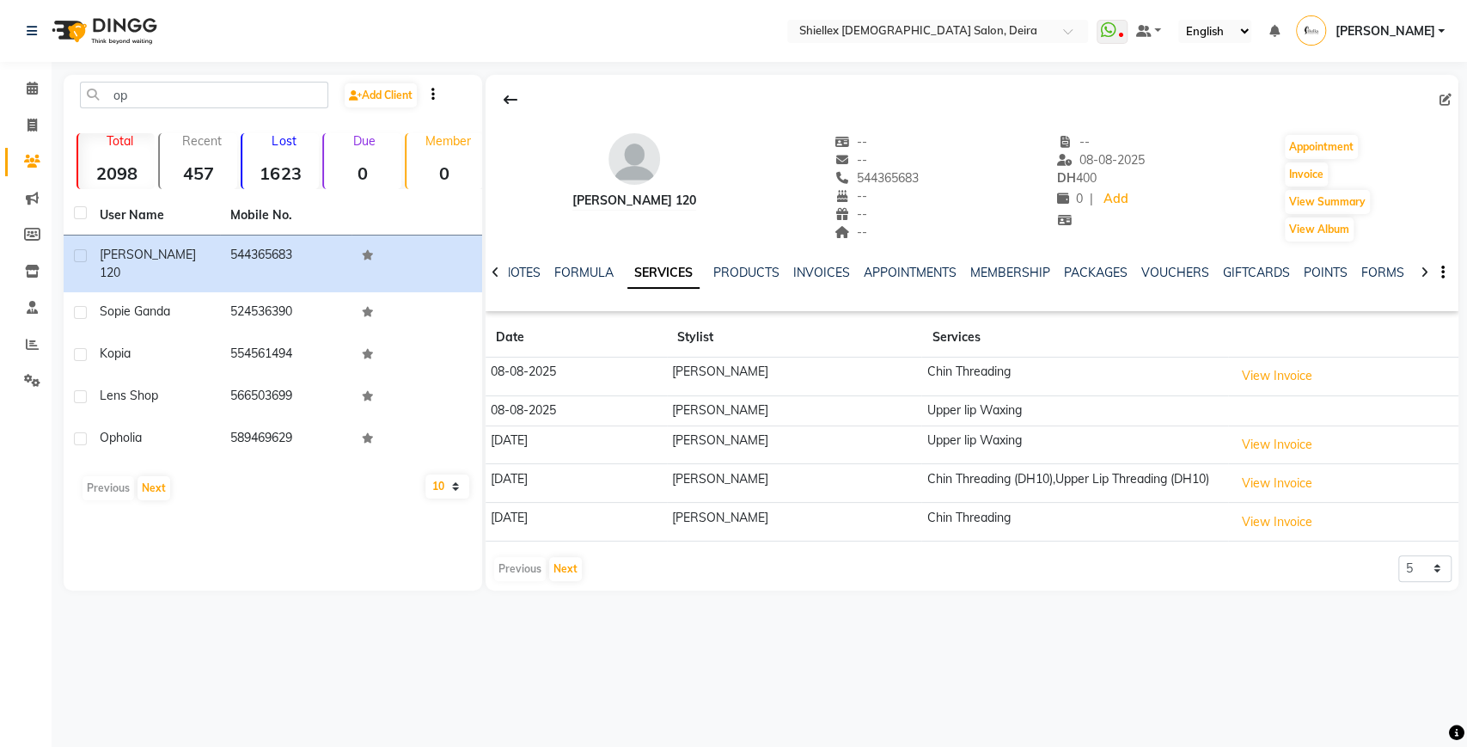
click at [1442, 272] on icon "button" at bounding box center [1442, 272] width 3 height 1
click at [865, 170] on span "544365683" at bounding box center [876, 177] width 84 height 15
copy span "544365683"
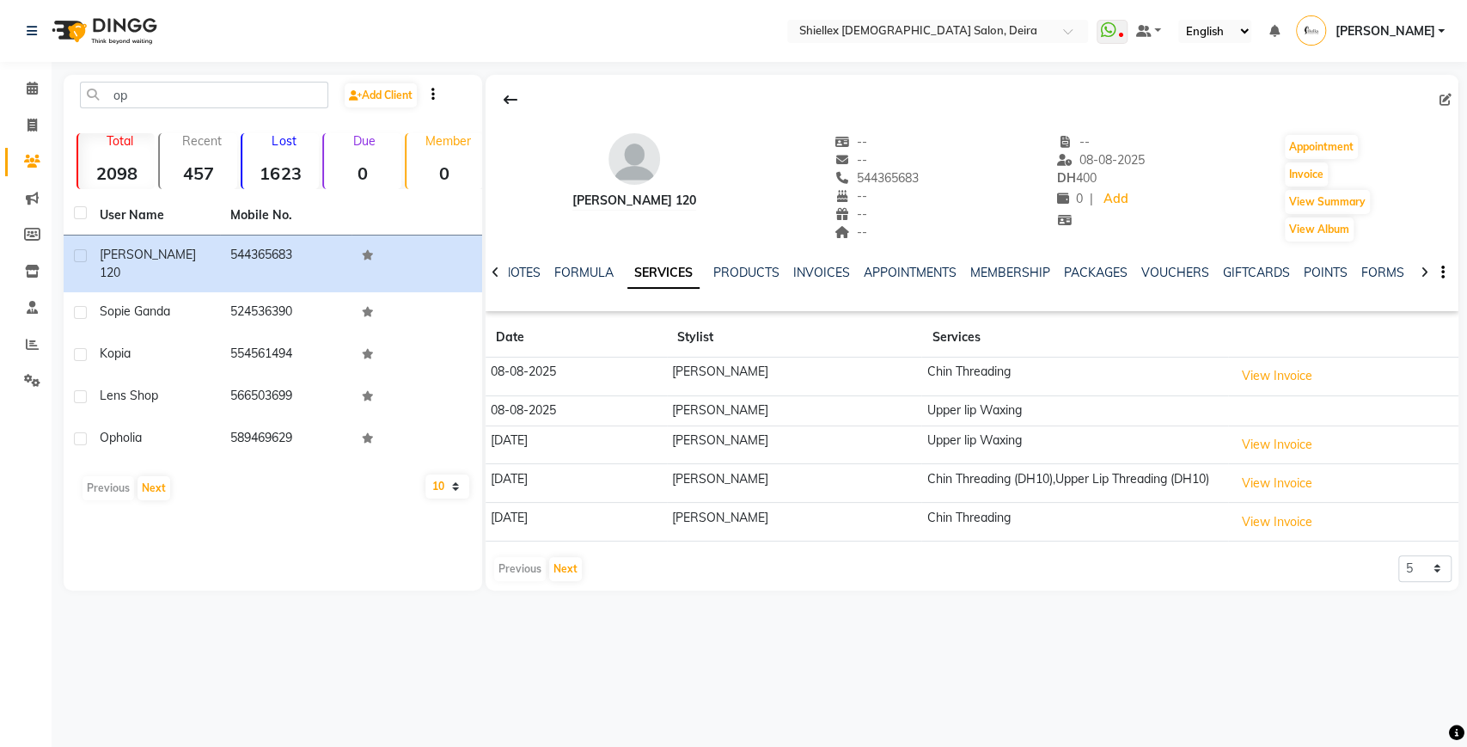
click at [865, 170] on span "544365683" at bounding box center [876, 177] width 84 height 15
